Goal: Task Accomplishment & Management: Manage account settings

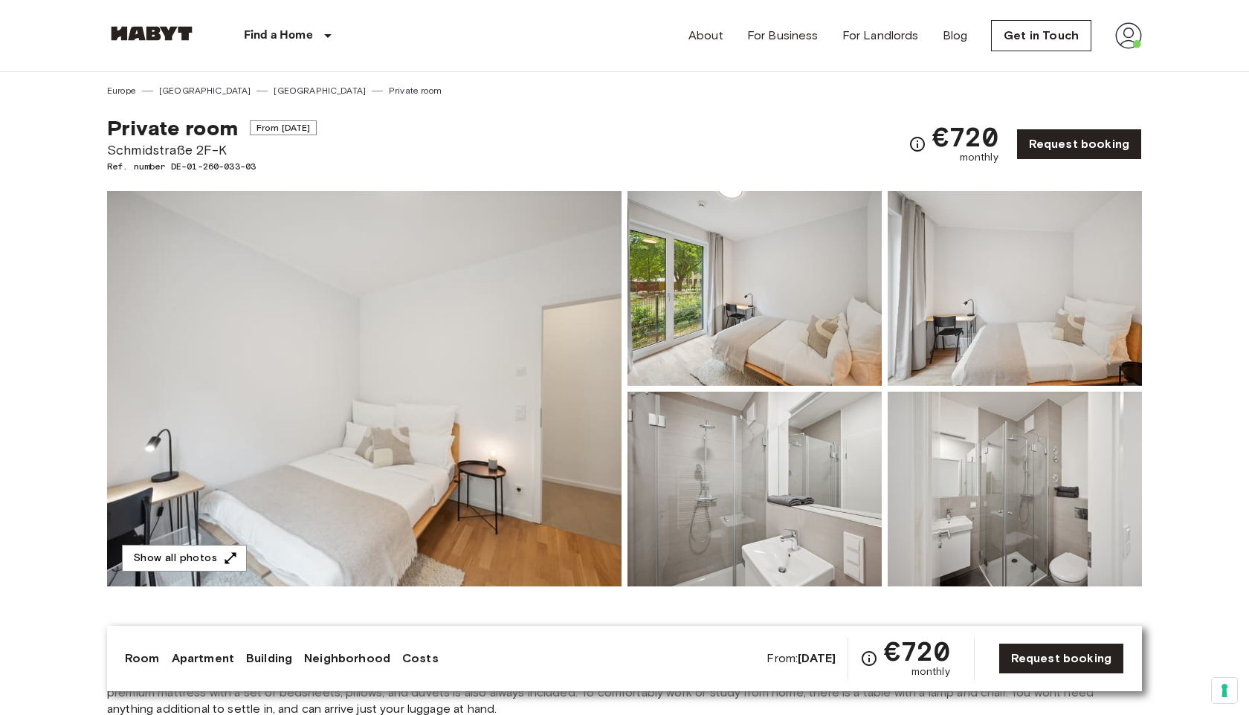
click at [653, 36] on img at bounding box center [1128, 35] width 27 height 27
click at [653, 57] on li "Profile" at bounding box center [1162, 62] width 149 height 27
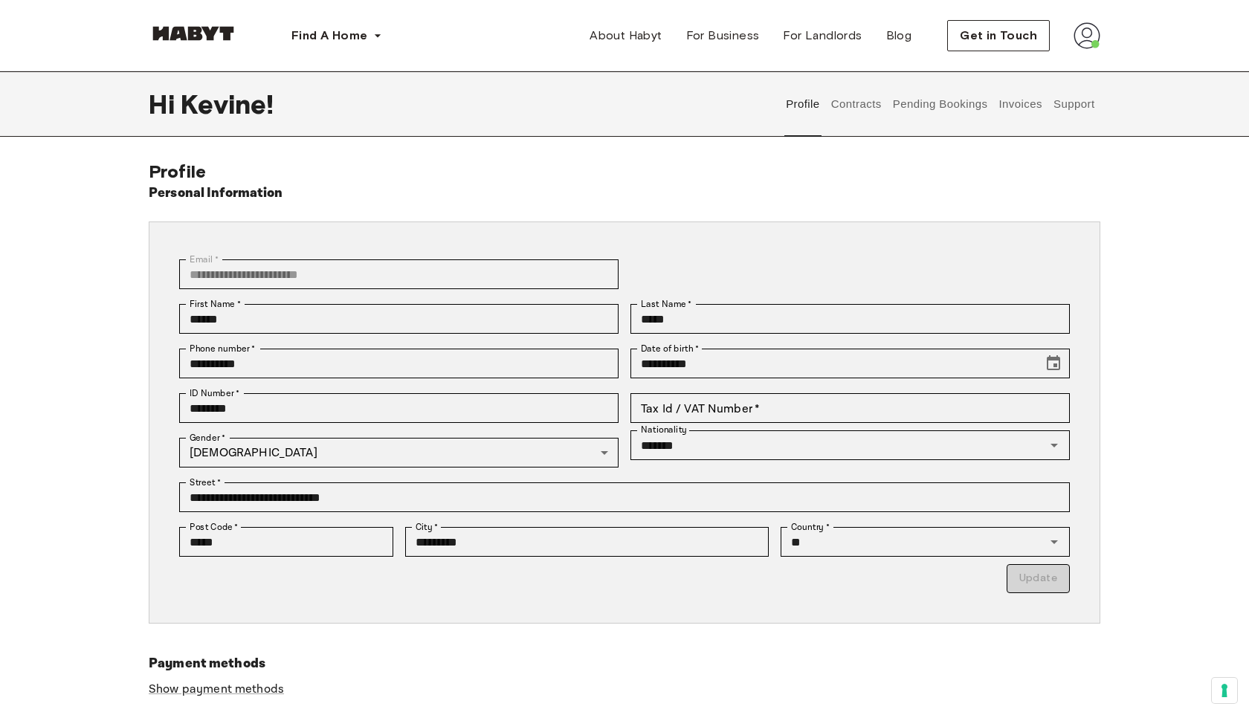
click at [860, 105] on button "Contracts" at bounding box center [856, 103] width 54 height 65
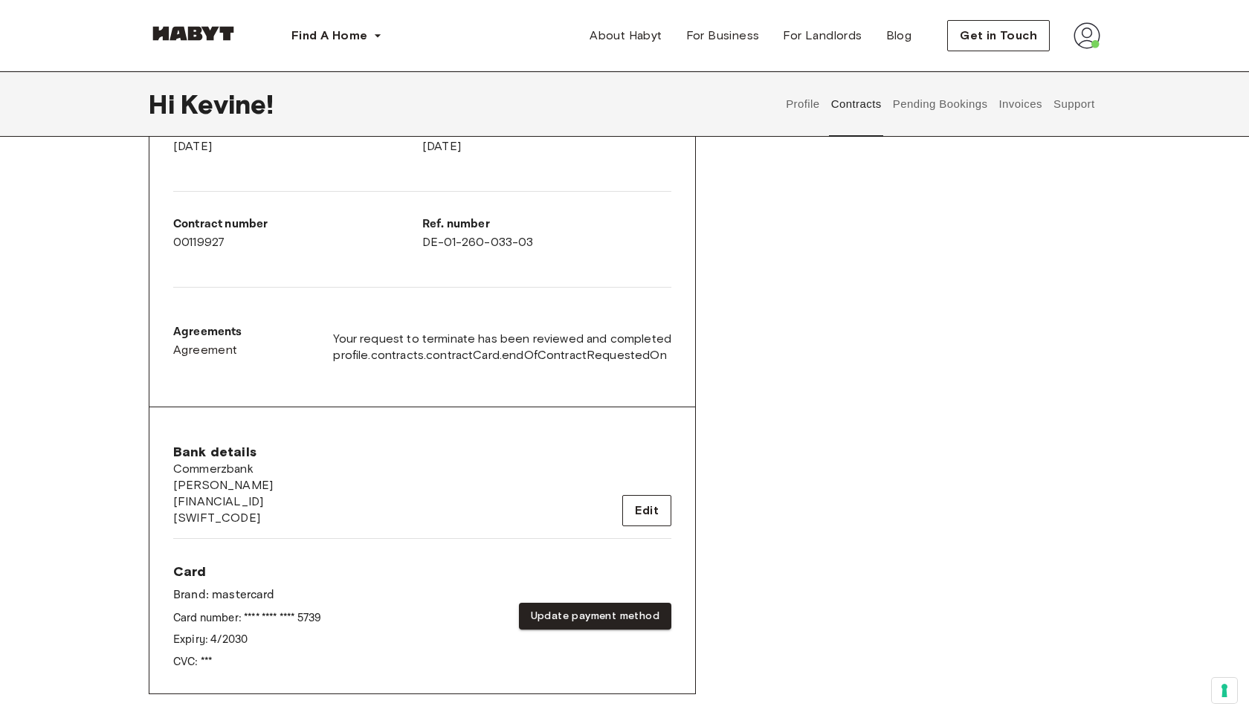
scroll to position [421, 0]
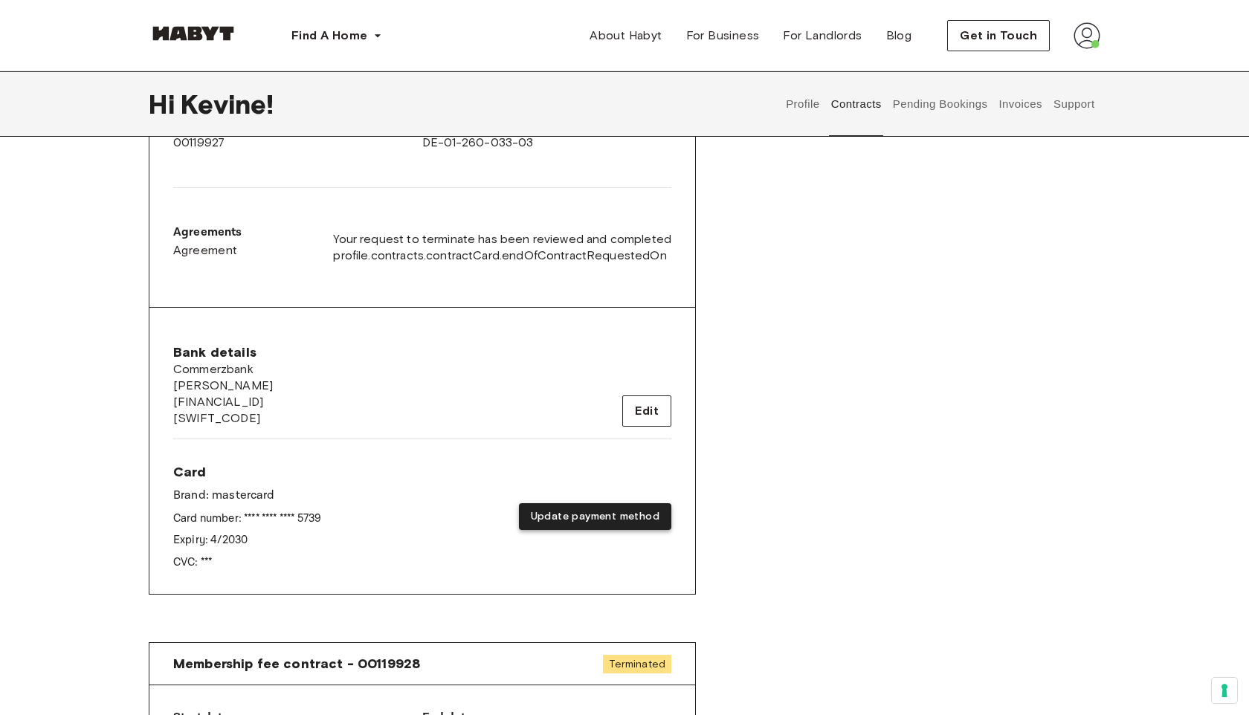
click at [575, 510] on button "Update payment method" at bounding box center [595, 517] width 152 height 28
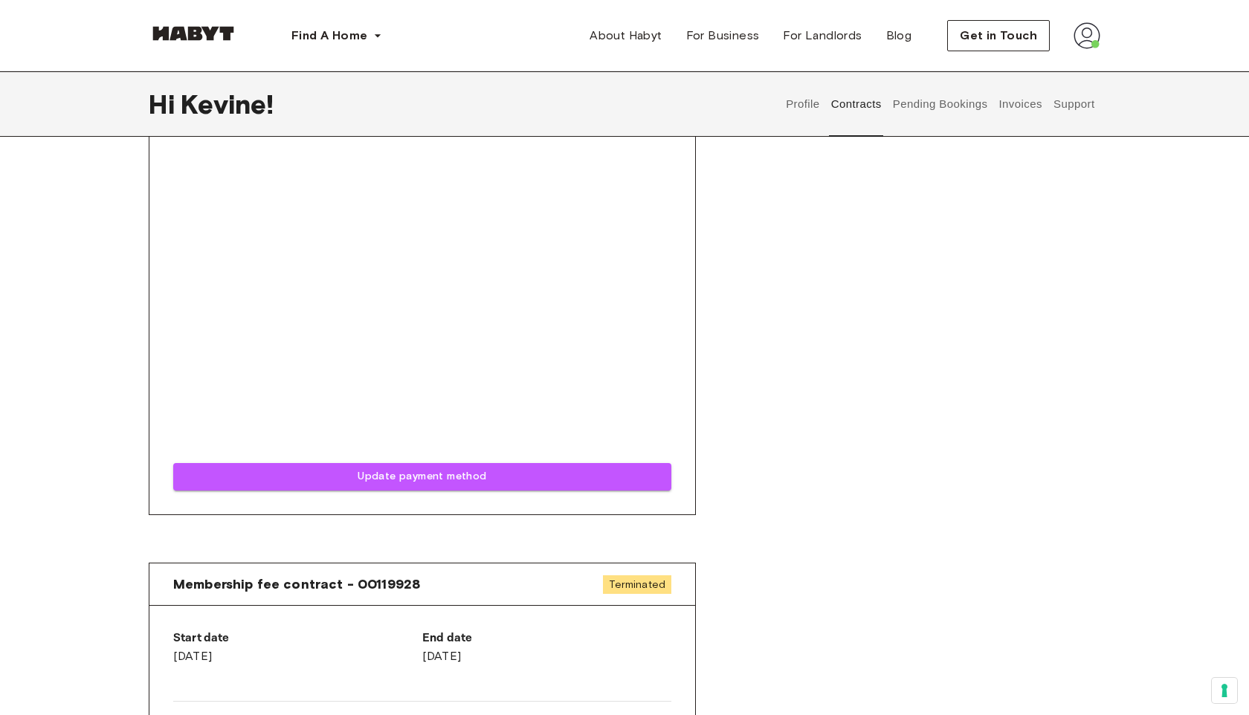
scroll to position [1072, 0]
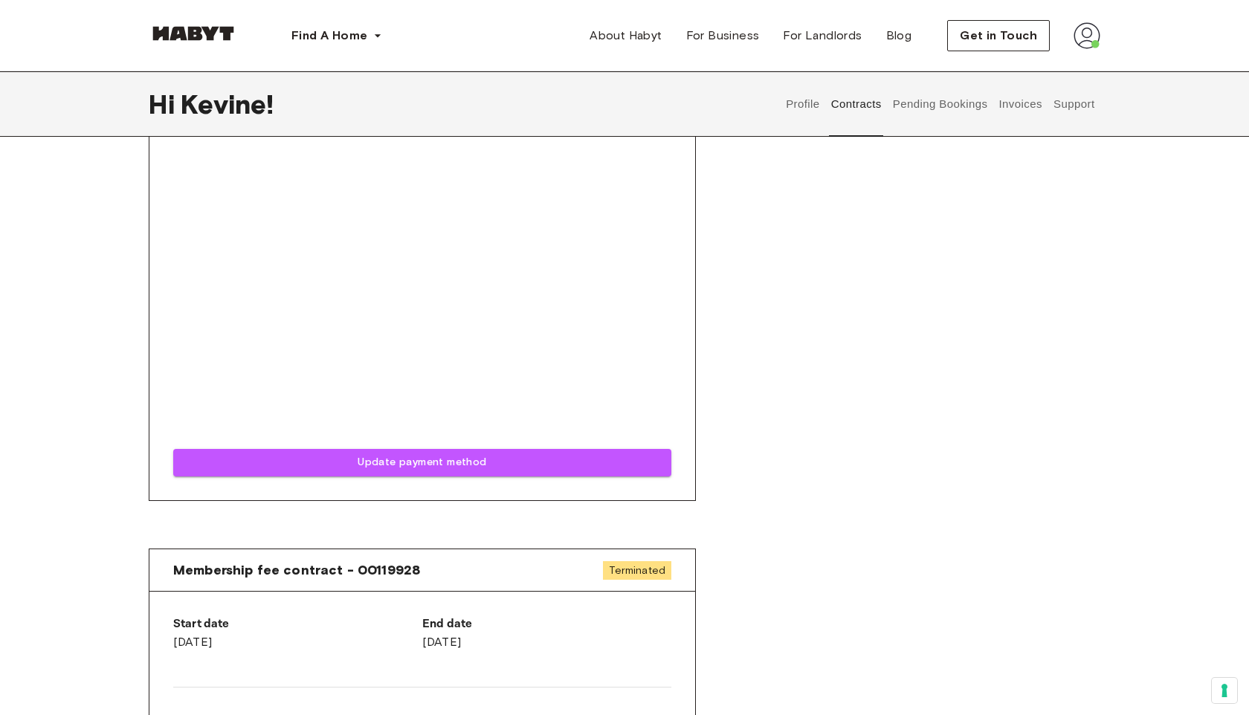
click at [399, 480] on div "Bank details Commerzbank [PERSON_NAME] [FINANCIAL_ID] [SWIFT_CODE] Edit Card Br…" at bounding box center [422, 79] width 546 height 844
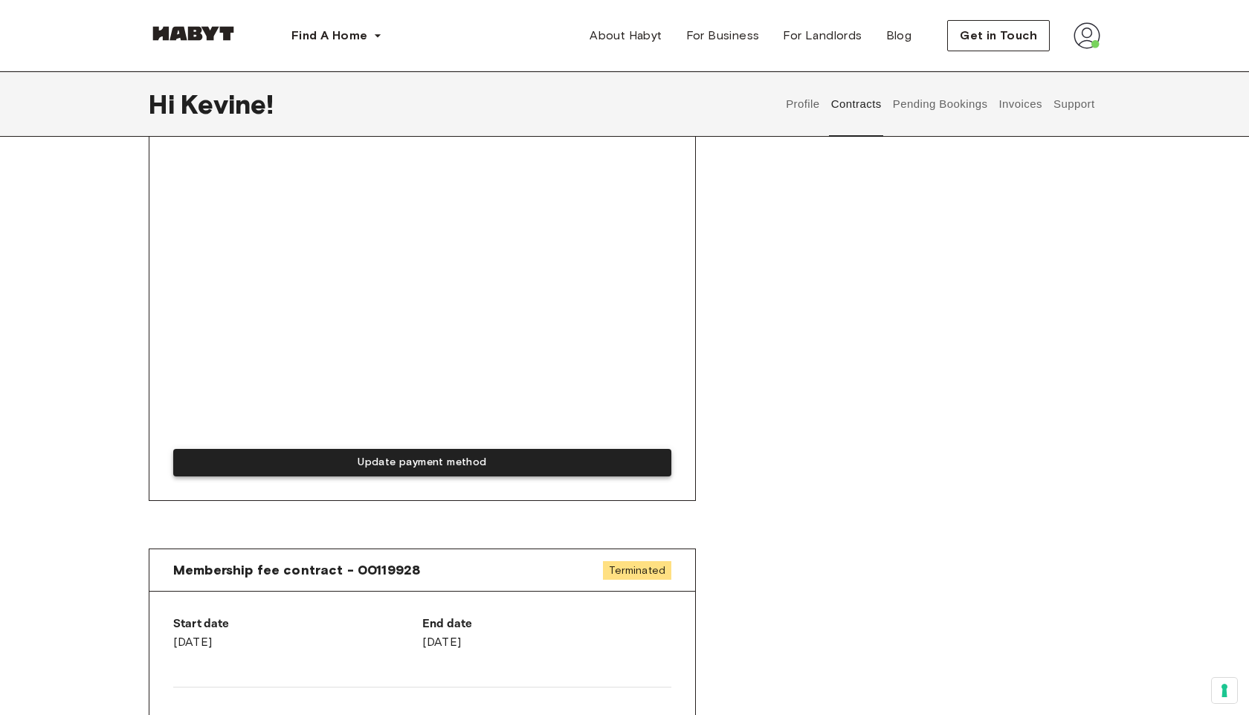
click at [399, 473] on button "Update payment method" at bounding box center [422, 463] width 498 height 28
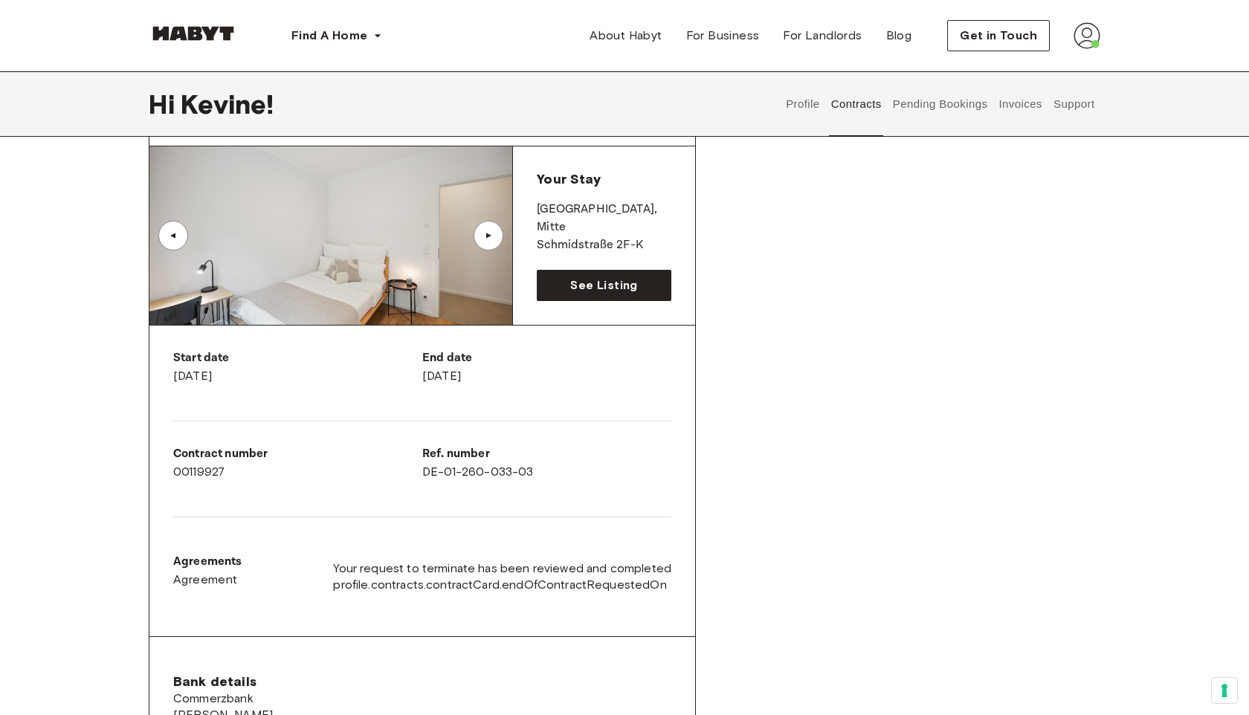
scroll to position [0, 0]
